Goal: Task Accomplishment & Management: Use online tool/utility

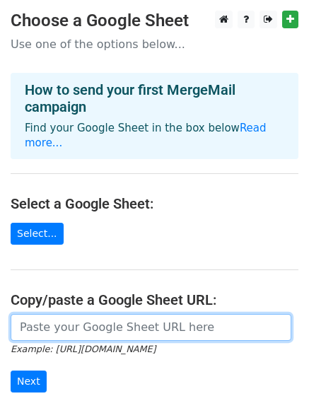
click at [66, 314] on input "url" at bounding box center [151, 327] width 281 height 27
paste input "https://docs.google.com/spreadsheets/d/1TsXy2QesyQPKJM5UB8KaCPVHvriHzgt4e2bAkn8…"
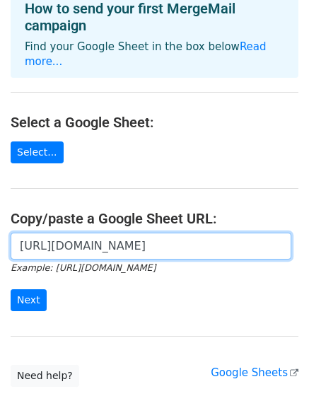
scroll to position [86, 0]
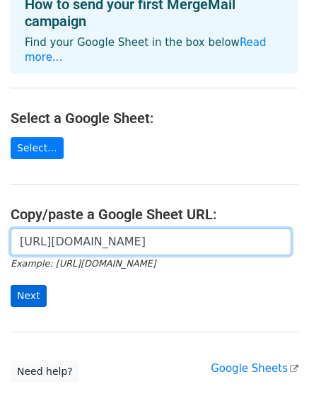
type input "https://docs.google.com/spreadsheets/d/1TsXy2QesyQPKJM5UB8KaCPVHvriHzgt4e2bAkn8…"
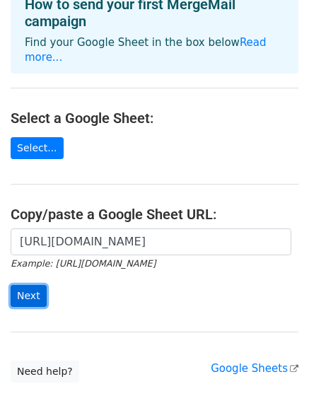
scroll to position [0, 0]
click at [23, 286] on input "Next" at bounding box center [29, 296] width 36 height 22
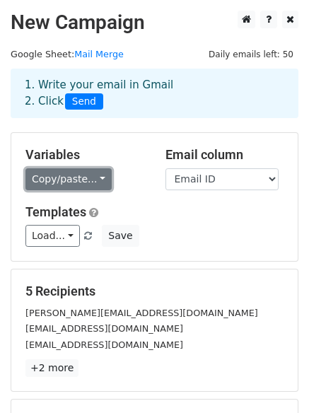
click at [98, 177] on link "Copy/paste..." at bounding box center [68, 179] width 86 height 22
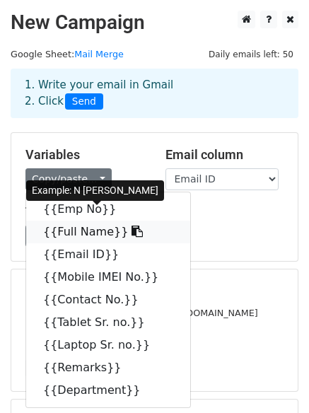
click at [131, 229] on icon at bounding box center [136, 230] width 11 height 11
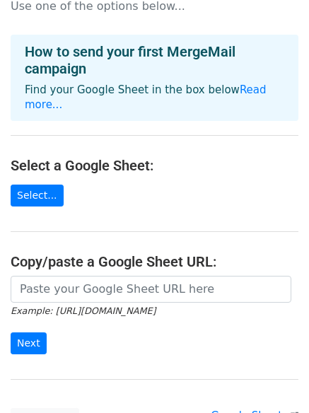
scroll to position [45, 0]
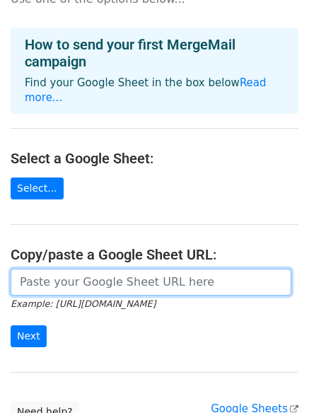
paste input "https://docs.google.com/spreadsheets/d/1TsXy2QesyQPKJM5UB8KaCPVHvriHzgt4e2bAkn8…"
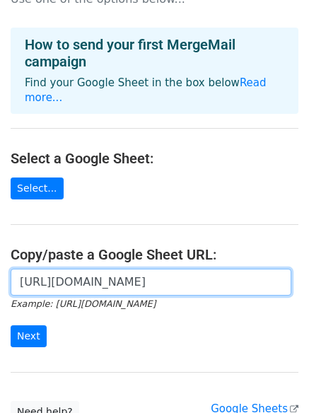
click at [87, 269] on input "https://docs.google.com/spreadsheets/d/1TsXy2QesyQPKJM5UB8KaCPVHvriHzgt4e2bAkn8…" at bounding box center [151, 282] width 281 height 27
type input "https://docs.google.com/spreadsheets/d/1TsXy2QesyQPKJM5UB8KaCPVHvriHzgt4e2bAkn8…"
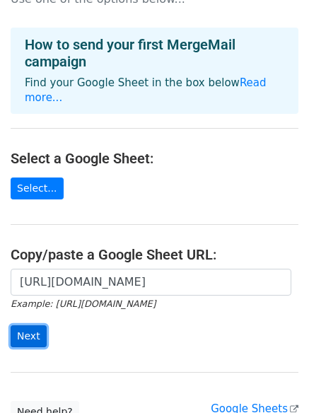
scroll to position [0, 0]
click at [35, 325] on input "Next" at bounding box center [29, 336] width 36 height 22
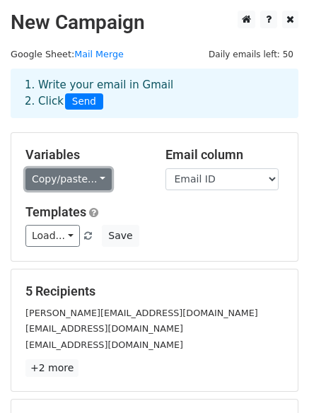
click at [96, 184] on link "Copy/paste..." at bounding box center [68, 179] width 86 height 22
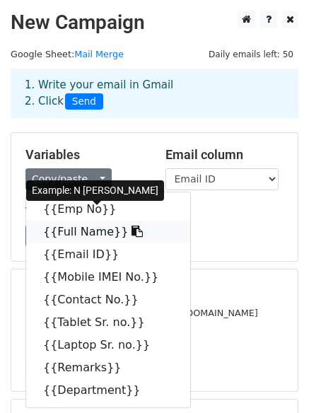
click at [80, 231] on link "{{Full Name}}" at bounding box center [108, 232] width 164 height 23
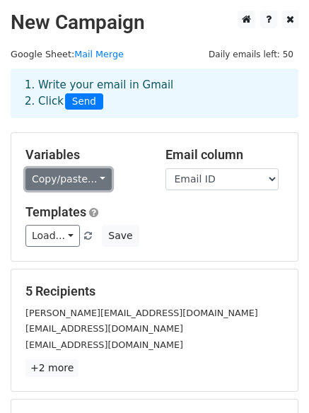
click at [92, 179] on link "Copy/paste..." at bounding box center [68, 179] width 86 height 22
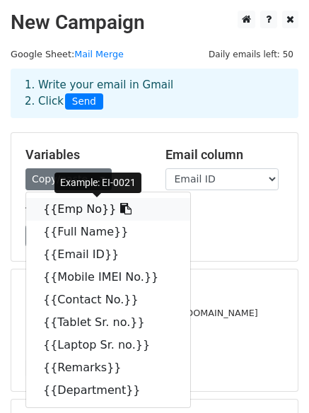
click at [75, 212] on link "{{Emp No}}" at bounding box center [108, 209] width 164 height 23
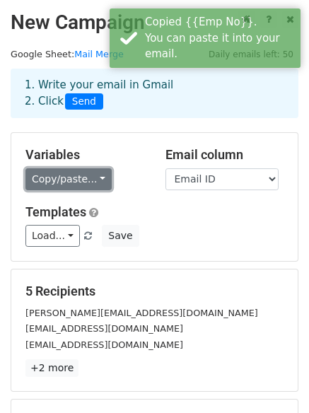
click at [93, 177] on link "Copy/paste..." at bounding box center [68, 179] width 86 height 22
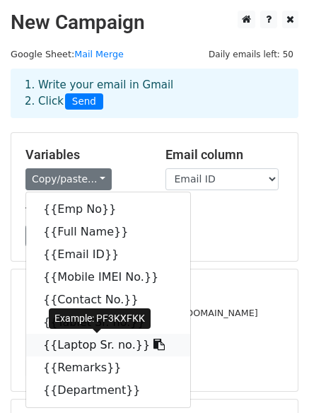
click at [100, 347] on link "{{Laptop Sr. no.}}" at bounding box center [108, 345] width 164 height 23
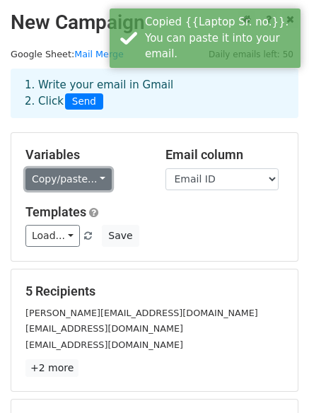
click at [95, 179] on link "Copy/paste..." at bounding box center [68, 179] width 86 height 22
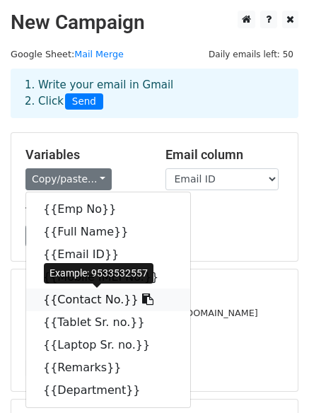
click at [117, 298] on link "{{Contact No.}}" at bounding box center [108, 299] width 164 height 23
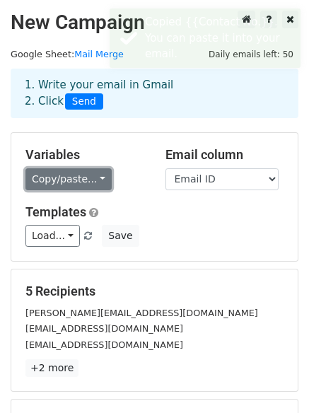
click at [92, 180] on link "Copy/paste..." at bounding box center [68, 179] width 86 height 22
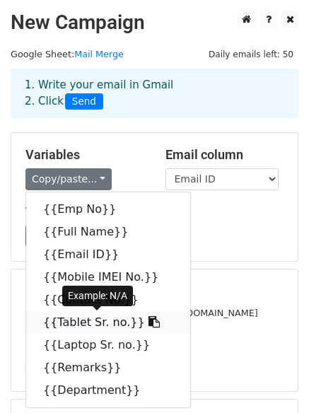
click at [148, 325] on icon at bounding box center [153, 321] width 11 height 11
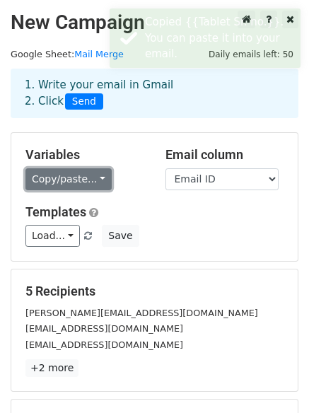
click at [88, 181] on link "Copy/paste..." at bounding box center [68, 179] width 86 height 22
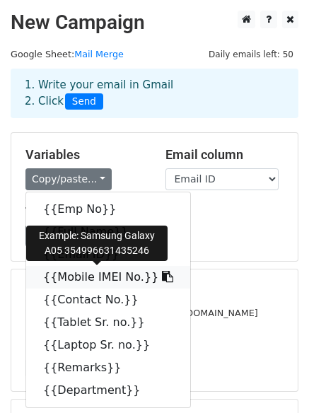
click at [162, 272] on icon at bounding box center [167, 276] width 11 height 11
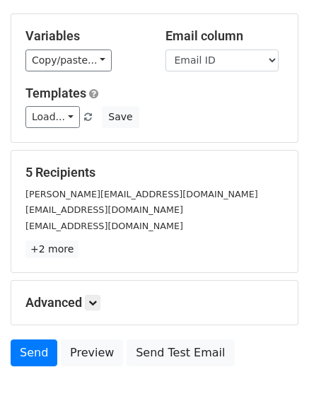
scroll to position [192, 0]
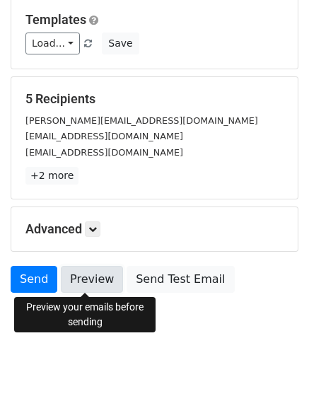
click at [89, 279] on link "Preview" at bounding box center [92, 279] width 62 height 27
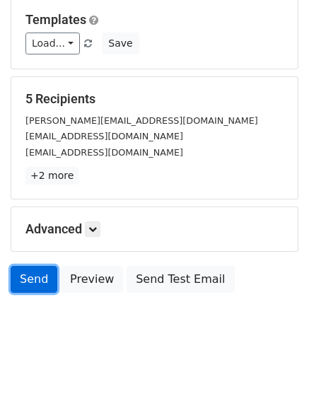
click at [30, 281] on link "Send" at bounding box center [34, 279] width 47 height 27
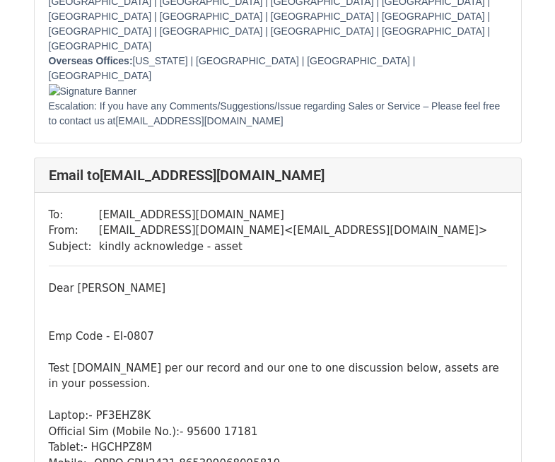
scroll to position [3297, 0]
